Goal: Transaction & Acquisition: Purchase product/service

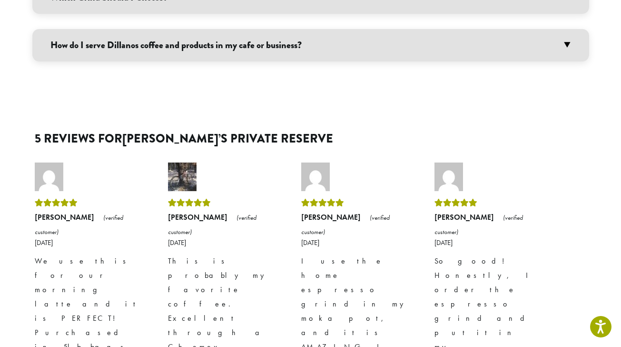
scroll to position [1008, 0]
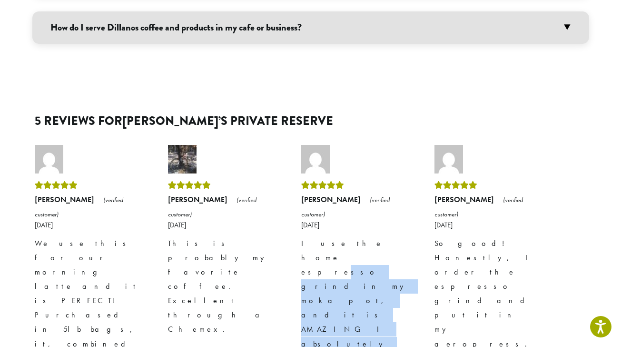
drag, startPoint x: 369, startPoint y: 184, endPoint x: 360, endPoint y: 126, distance: 58.4
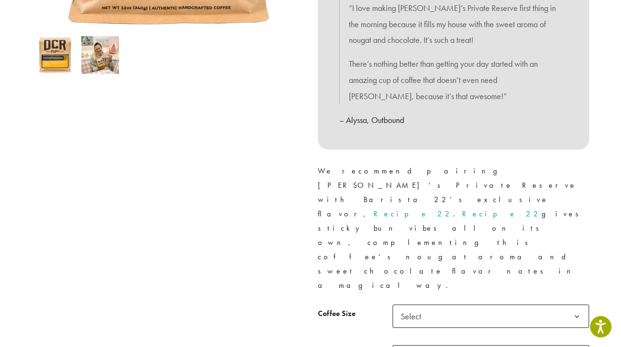
scroll to position [374, 0]
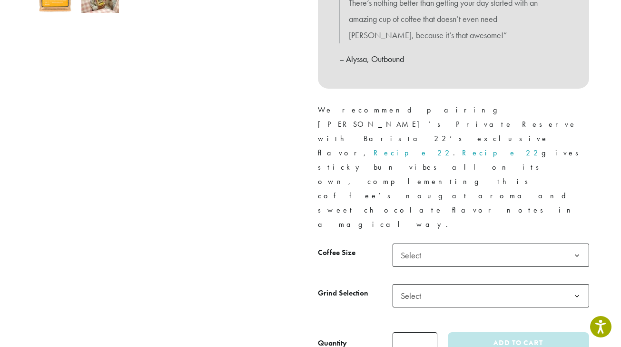
click at [430, 243] on span "Select" at bounding box center [491, 254] width 197 height 23
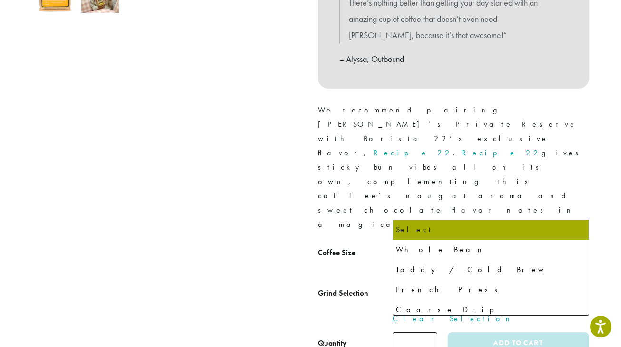
click at [432, 284] on span "Select" at bounding box center [491, 295] width 197 height 23
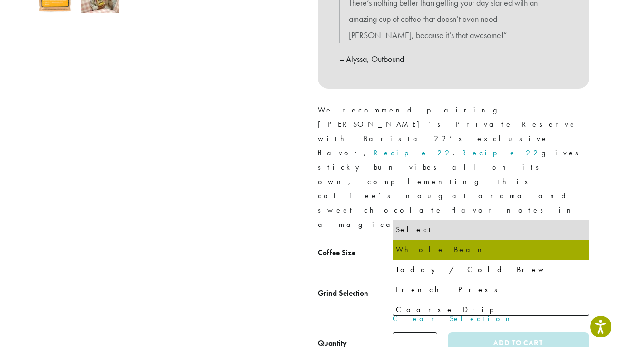
select select "*********"
select select "**********"
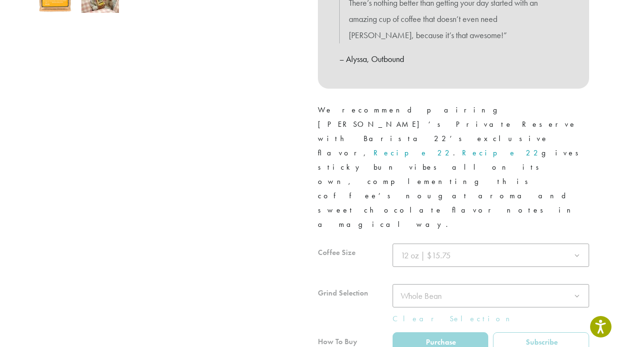
click at [307, 252] on div at bounding box center [168, 56] width 286 height 647
click at [484, 243] on div at bounding box center [453, 311] width 271 height 137
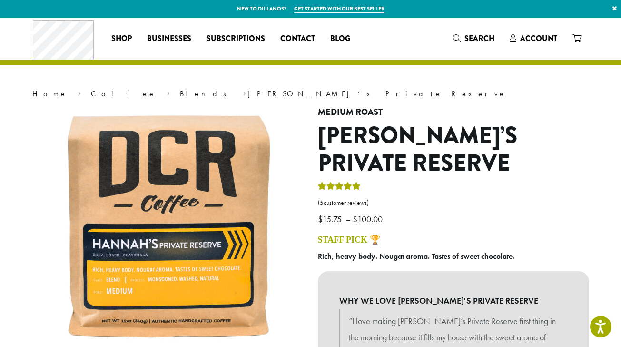
click at [532, 25] on div "Coffee All Coffees Best Sellers Blends Single Origins Dillanos Limited Organic …" at bounding box center [311, 39] width 556 height 40
click at [524, 36] on span "Account" at bounding box center [538, 38] width 37 height 11
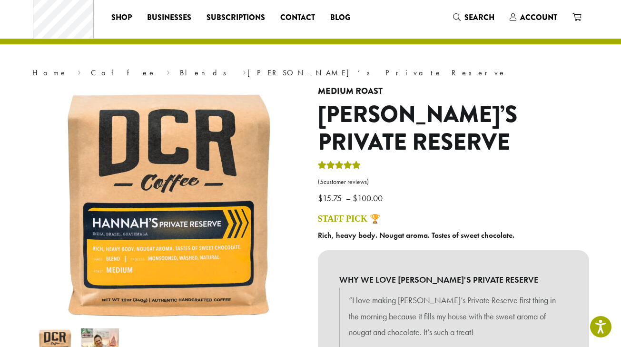
scroll to position [22, 0]
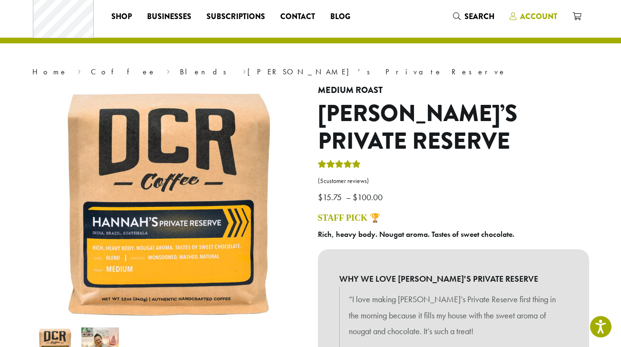
click at [540, 9] on link "Account" at bounding box center [533, 17] width 63 height 16
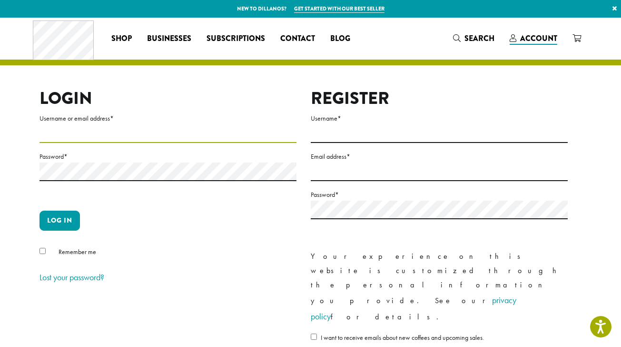
click at [82, 136] on input "Username or email address *" at bounding box center [168, 133] width 257 height 19
type input "**********"
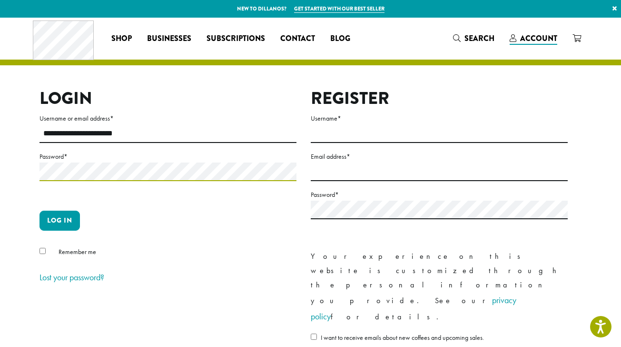
click at [40, 210] on button "Log in" at bounding box center [60, 220] width 40 height 20
click at [122, 175] on p "Password *" at bounding box center [168, 176] width 257 height 52
drag, startPoint x: 139, startPoint y: 181, endPoint x: -22, endPoint y: 168, distance: 161.5
click at [0, 168] on html "Accessibility Screen-Reader Guide, Feedback, and Issue Reporting | New window N…" at bounding box center [310, 273] width 621 height 547
click at [40, 210] on button "Log in" at bounding box center [60, 220] width 40 height 20
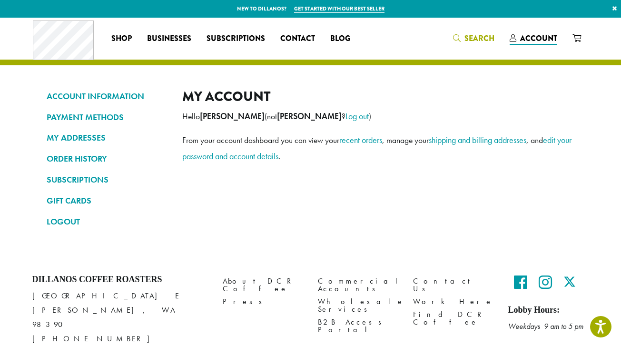
click at [459, 38] on icon "Search" at bounding box center [457, 38] width 8 height 8
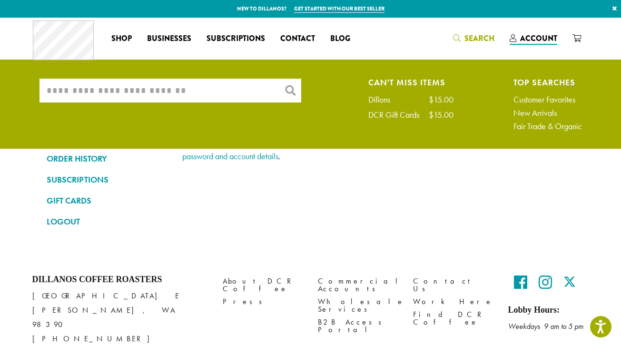
click at [232, 86] on input "What are you searching for?" at bounding box center [171, 91] width 262 height 24
type input "*"
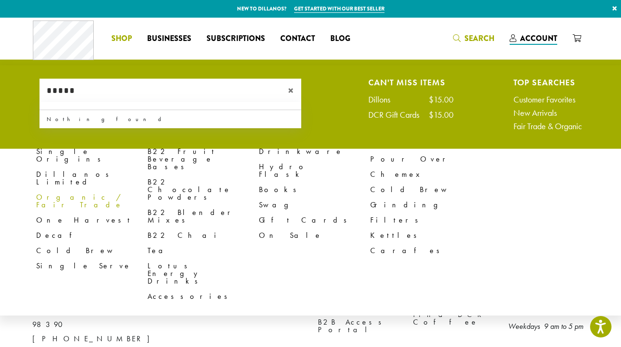
type input "*****"
click at [134, 42] on link "Shop" at bounding box center [122, 38] width 36 height 15
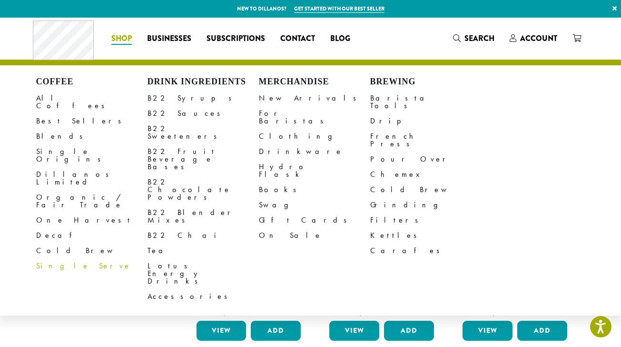
click at [116, 40] on span "Shop" at bounding box center [121, 39] width 20 height 12
click at [51, 100] on link "All Coffees" at bounding box center [91, 101] width 111 height 23
click at [65, 101] on link "All Coffees" at bounding box center [91, 101] width 111 height 23
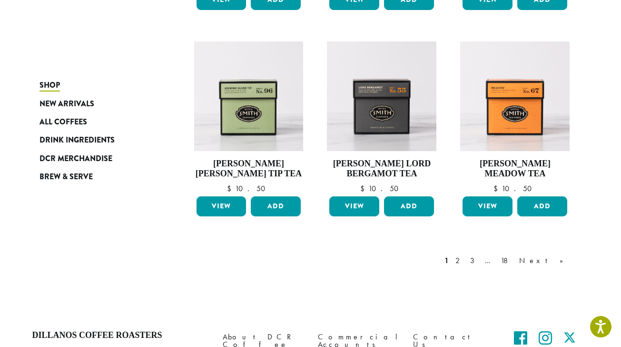
scroll to position [740, 0]
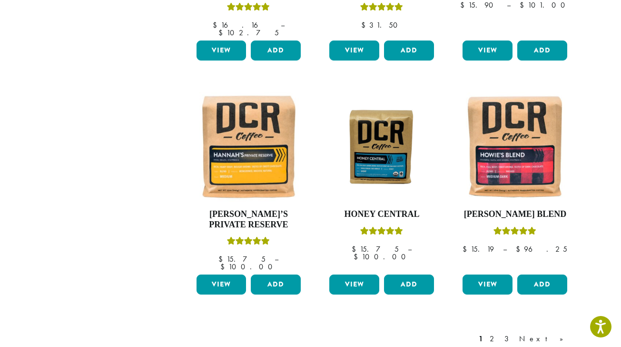
scroll to position [883, 0]
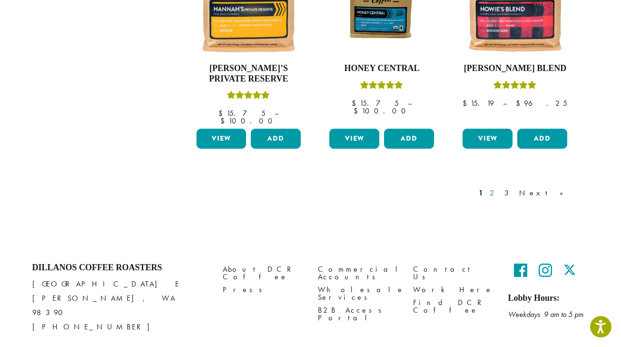
click at [500, 187] on link "2" at bounding box center [494, 192] width 12 height 11
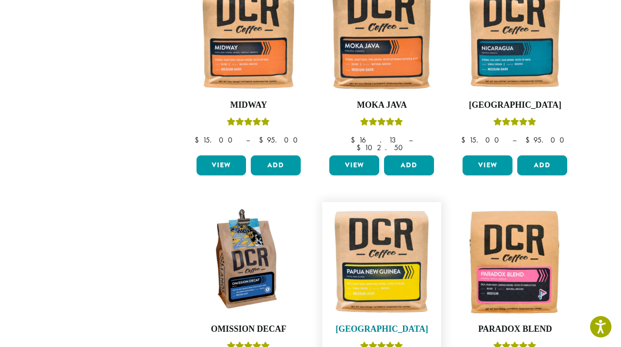
scroll to position [872, 0]
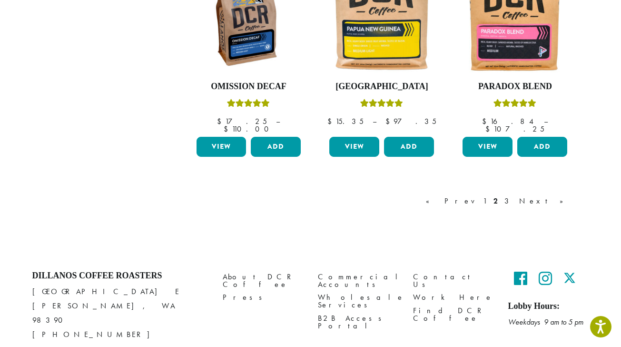
click at [548, 195] on div "« Prev 1 2 3 Next »" at bounding box center [499, 200] width 151 height 11
click at [556, 195] on link "Next »" at bounding box center [544, 200] width 55 height 11
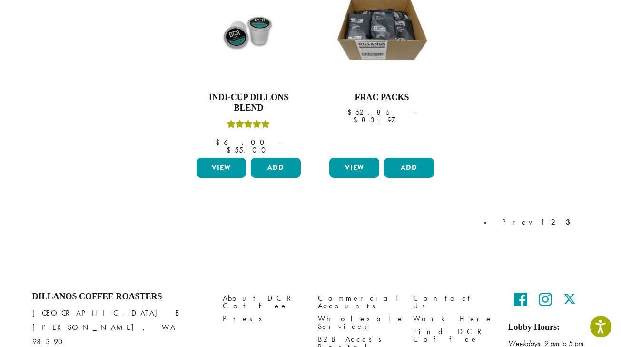
scroll to position [872, 0]
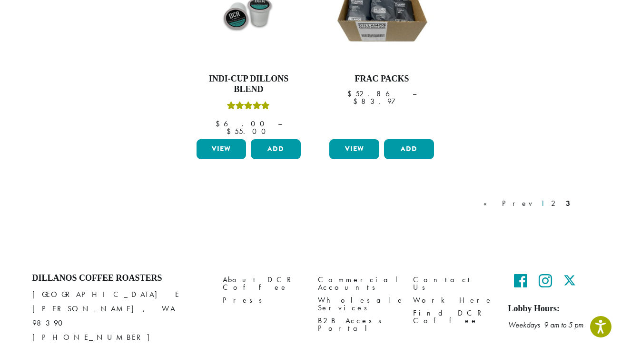
click at [545, 198] on link "1" at bounding box center [543, 203] width 8 height 11
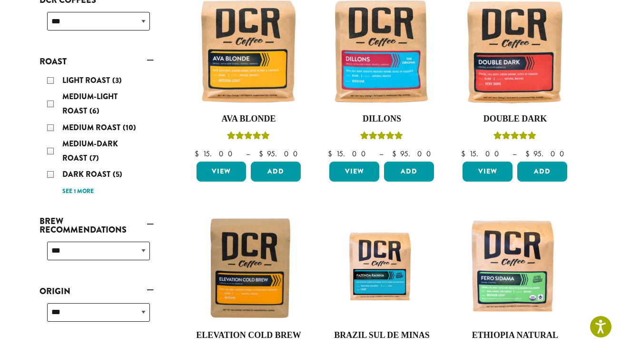
scroll to position [173, 0]
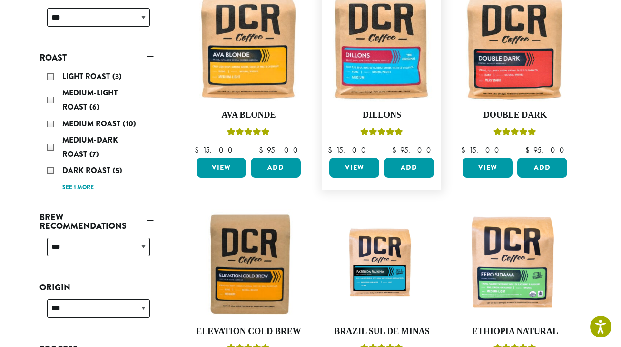
click at [374, 170] on link "View" at bounding box center [354, 168] width 50 height 20
click at [360, 172] on link "View" at bounding box center [354, 168] width 50 height 20
click at [360, 71] on img at bounding box center [381, 47] width 109 height 109
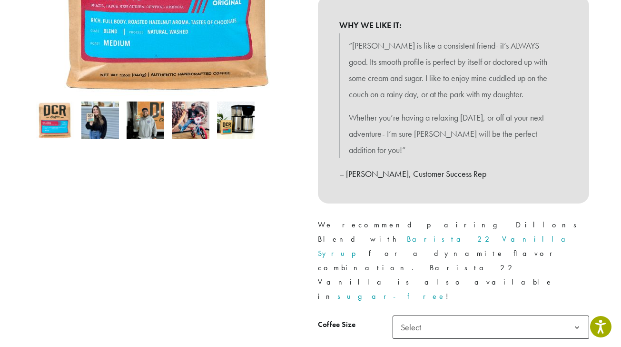
scroll to position [330, 0]
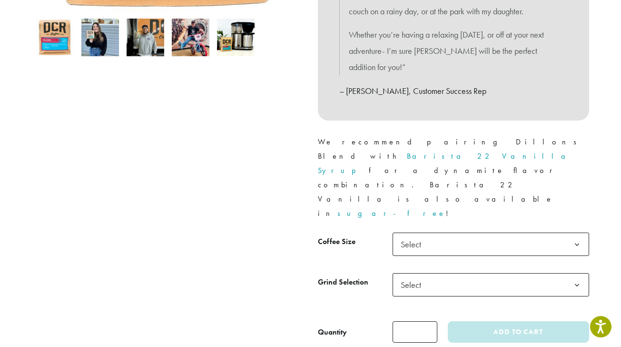
click at [437, 171] on div "Medium Roast Dillons ( 26 customer reviews) $ 15.00 – $ 95.00 Price range: $15.…" at bounding box center [454, 64] width 286 height 574
click at [426, 235] on span "Select" at bounding box center [414, 244] width 34 height 19
click at [451, 273] on span "Select" at bounding box center [491, 284] width 197 height 23
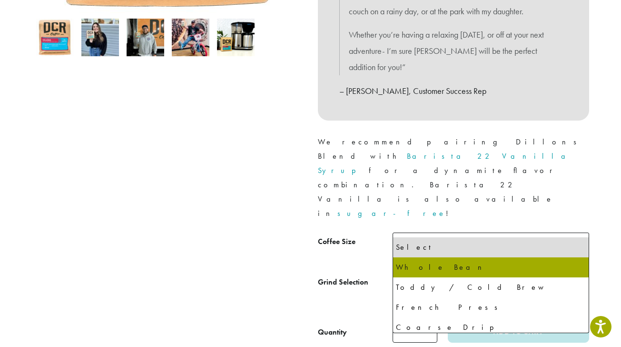
select select "*********"
select select "**********"
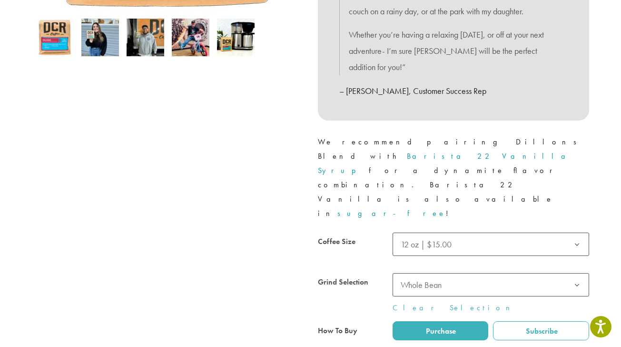
scroll to position [343, 0]
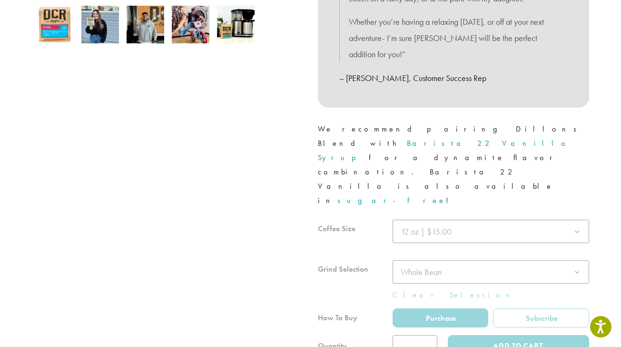
click at [136, 278] on div at bounding box center [168, 60] width 286 height 593
click at [548, 287] on div at bounding box center [453, 287] width 271 height 137
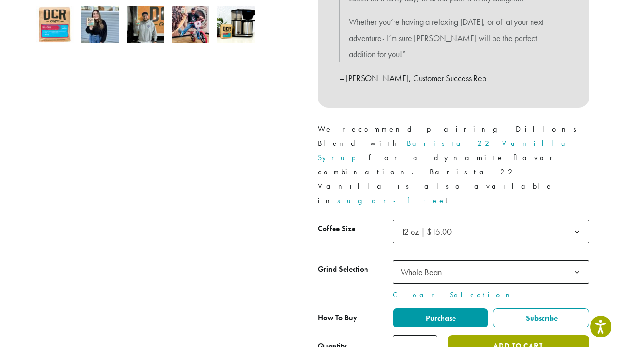
click at [509, 335] on button "Add to cart" at bounding box center [518, 345] width 141 height 21
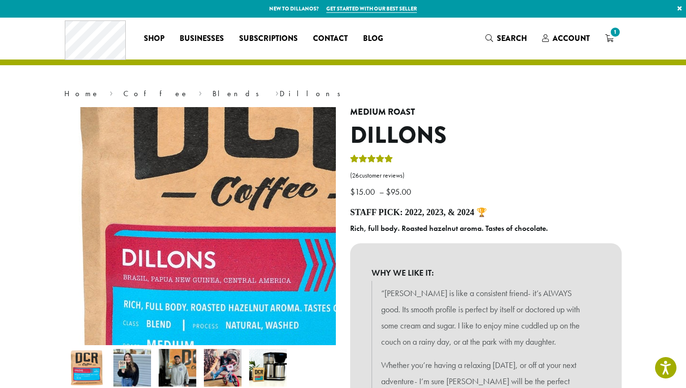
scroll to position [0, 0]
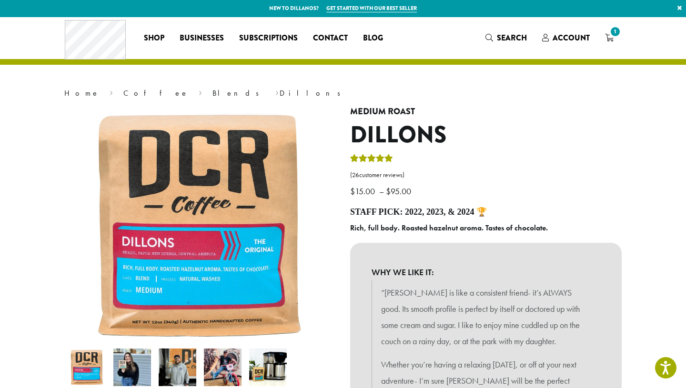
click at [133, 346] on img at bounding box center [132, 367] width 38 height 38
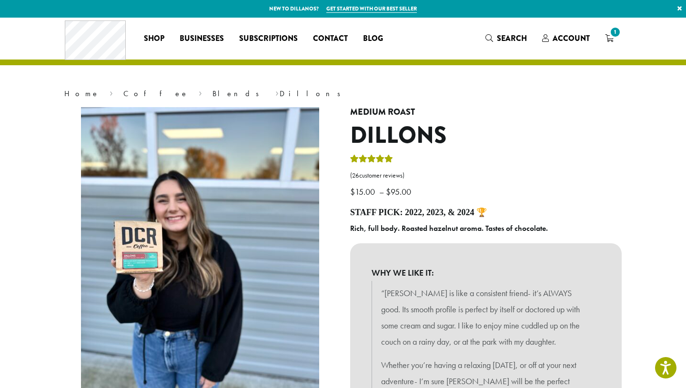
scroll to position [273, 0]
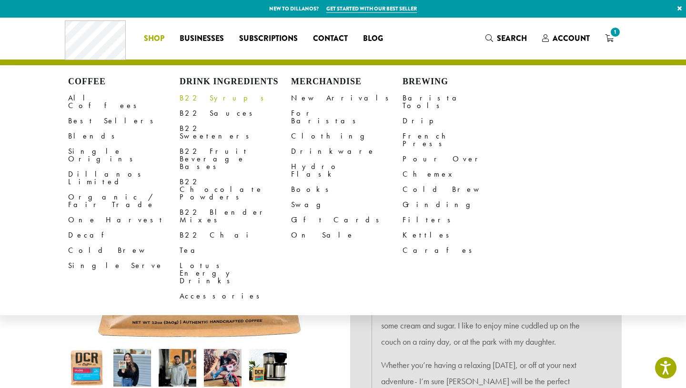
click at [208, 96] on link "B22 Syrups" at bounding box center [234, 97] width 111 height 15
click at [208, 119] on link "B22 Sauces" at bounding box center [234, 113] width 111 height 15
click at [193, 115] on link "B22 Sauces" at bounding box center [234, 113] width 111 height 15
click at [160, 35] on span "Shop" at bounding box center [154, 39] width 20 height 12
click at [189, 113] on link "B22 Sauces" at bounding box center [234, 113] width 111 height 15
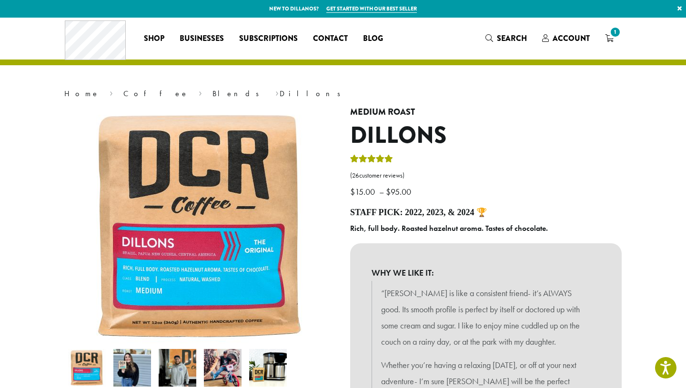
click at [189, 113] on img at bounding box center [204, 320] width 428 height 428
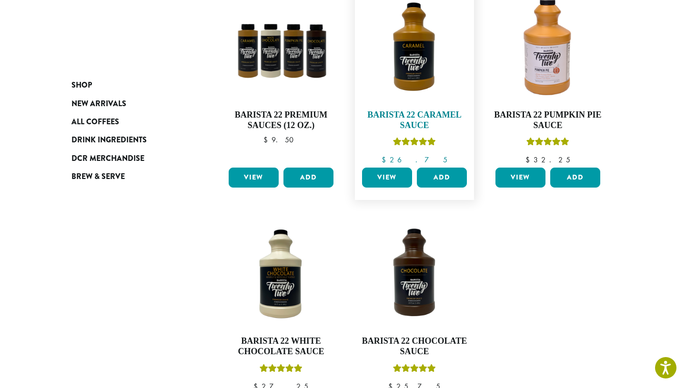
scroll to position [50, 0]
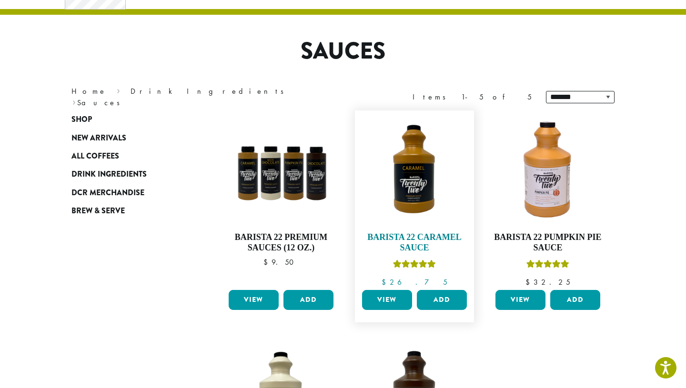
click at [376, 238] on h4 "Barista 22 Caramel Sauce" at bounding box center [413, 242] width 109 height 20
click at [382, 205] on img at bounding box center [413, 169] width 109 height 109
click at [407, 232] on h4 "Barista 22 Caramel Sauce" at bounding box center [413, 242] width 109 height 20
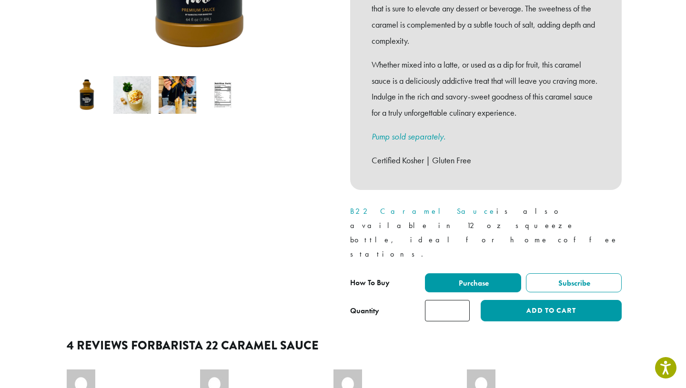
scroll to position [283, 0]
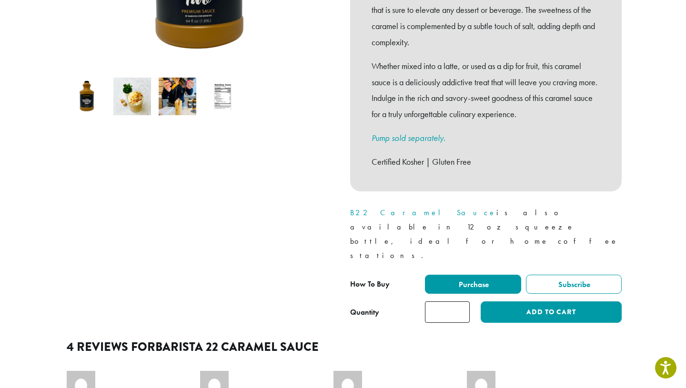
click at [394, 208] on link "B22 Caramel Sauce" at bounding box center [423, 213] width 146 height 10
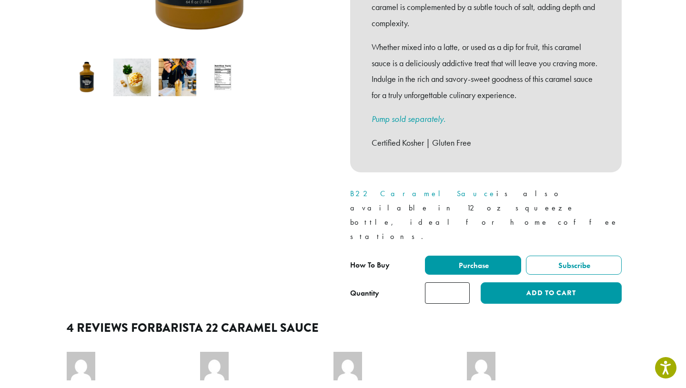
scroll to position [255, 0]
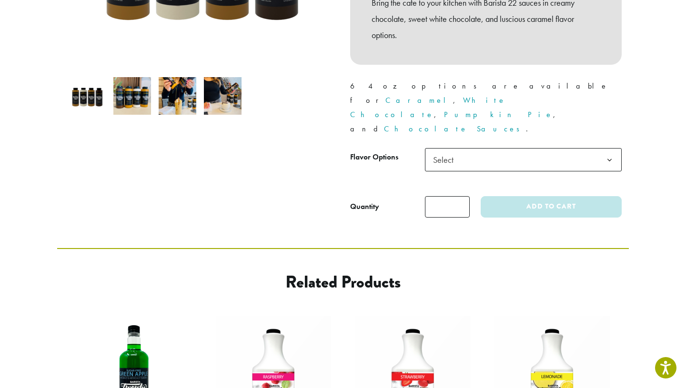
scroll to position [295, 0]
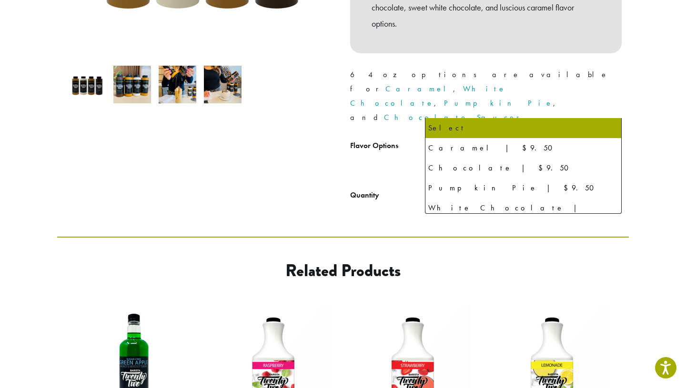
click at [446, 139] on span "Select" at bounding box center [446, 148] width 34 height 19
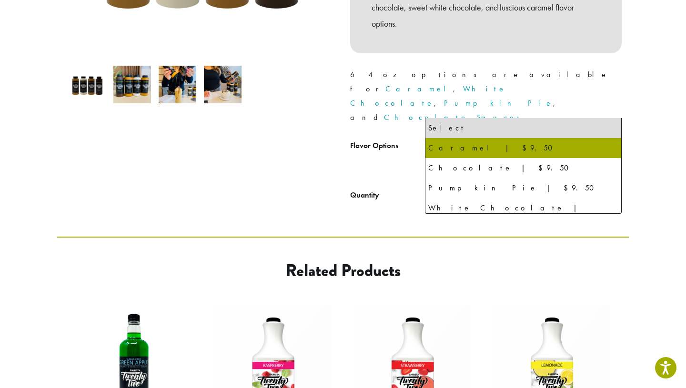
select select "*******"
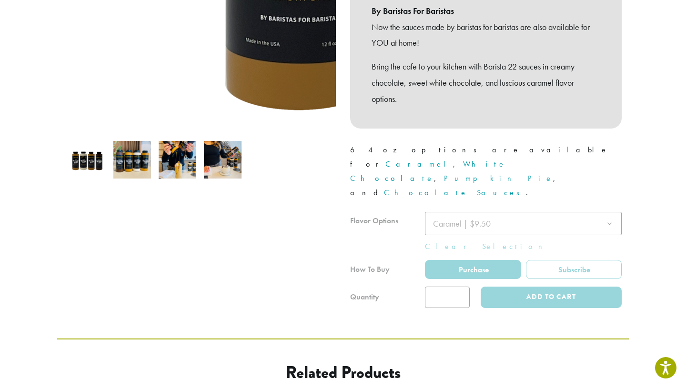
scroll to position [206, 0]
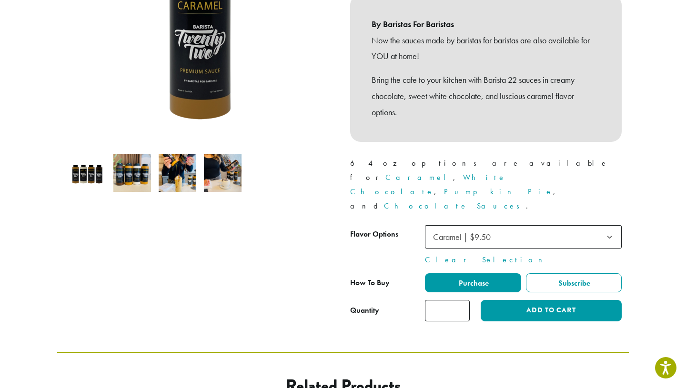
click at [179, 169] on img at bounding box center [178, 173] width 38 height 38
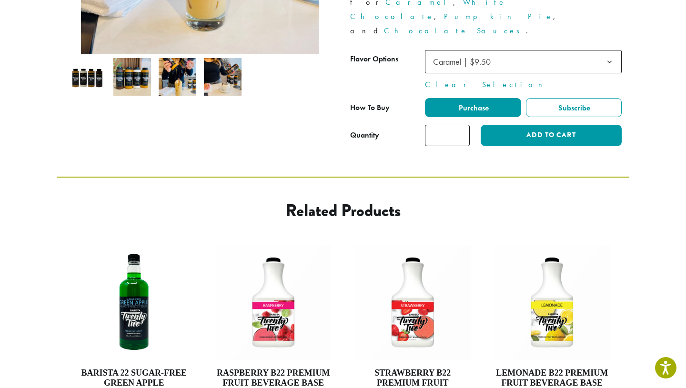
scroll to position [413, 0]
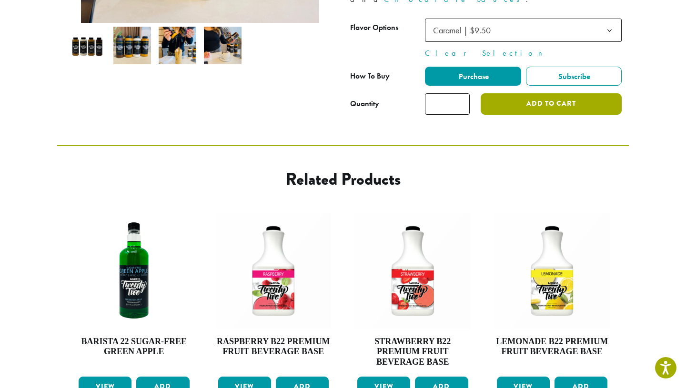
click at [515, 93] on button "Add to cart" at bounding box center [550, 103] width 141 height 21
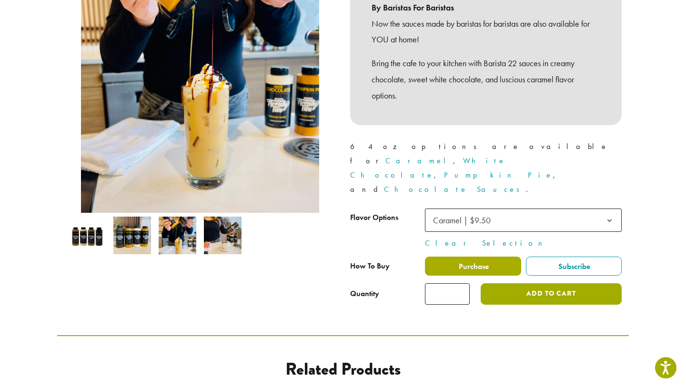
scroll to position [0, 0]
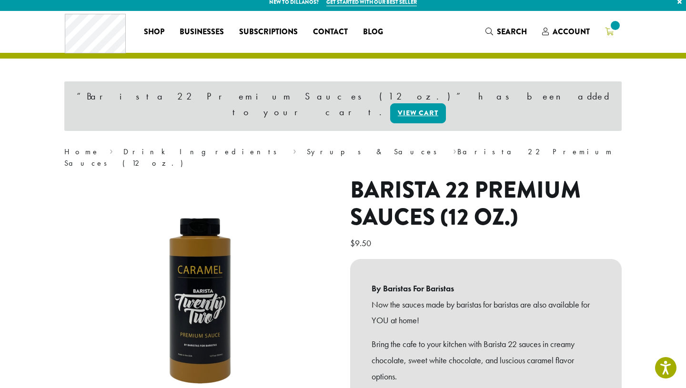
click at [608, 36] on span at bounding box center [609, 32] width 9 height 12
